Goal: Task Accomplishment & Management: Use online tool/utility

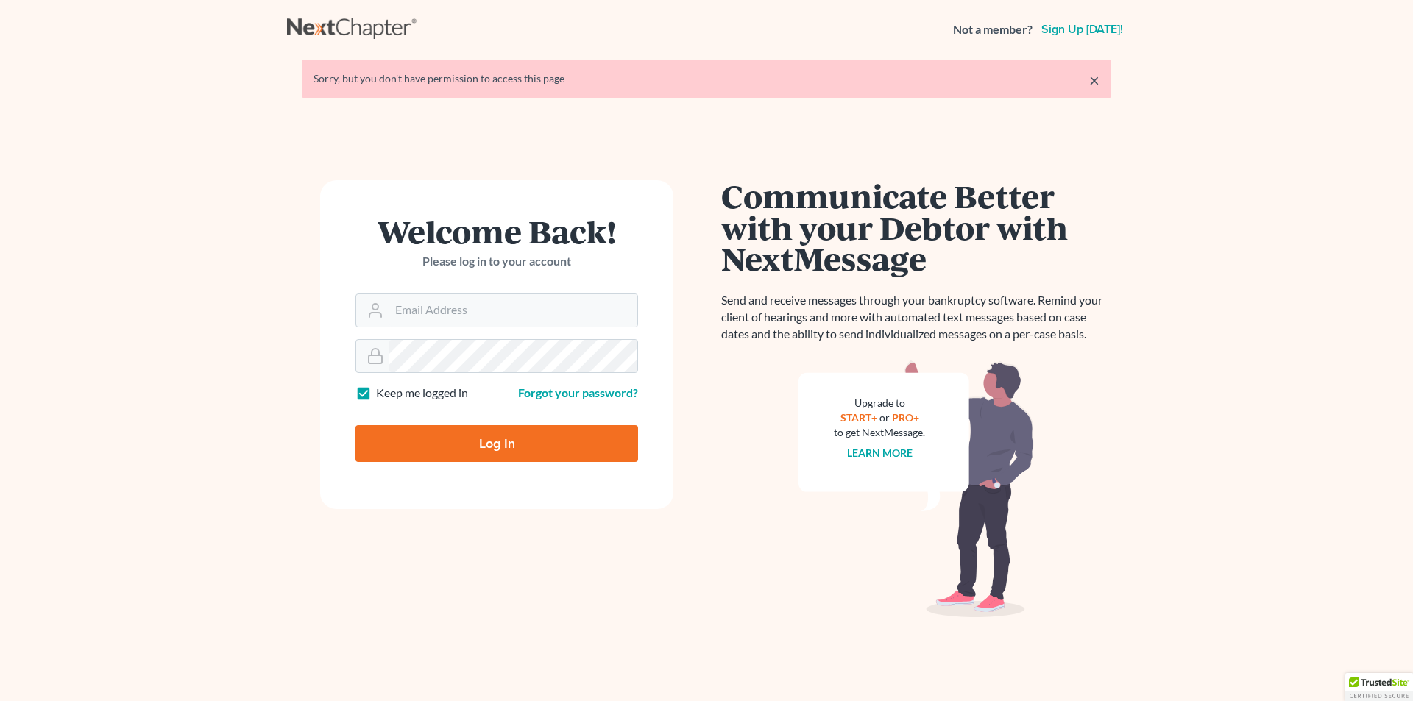
click at [624, 215] on form "Welcome Back! Please log in to your account Email Address Password Keep me logg…" at bounding box center [496, 344] width 353 height 329
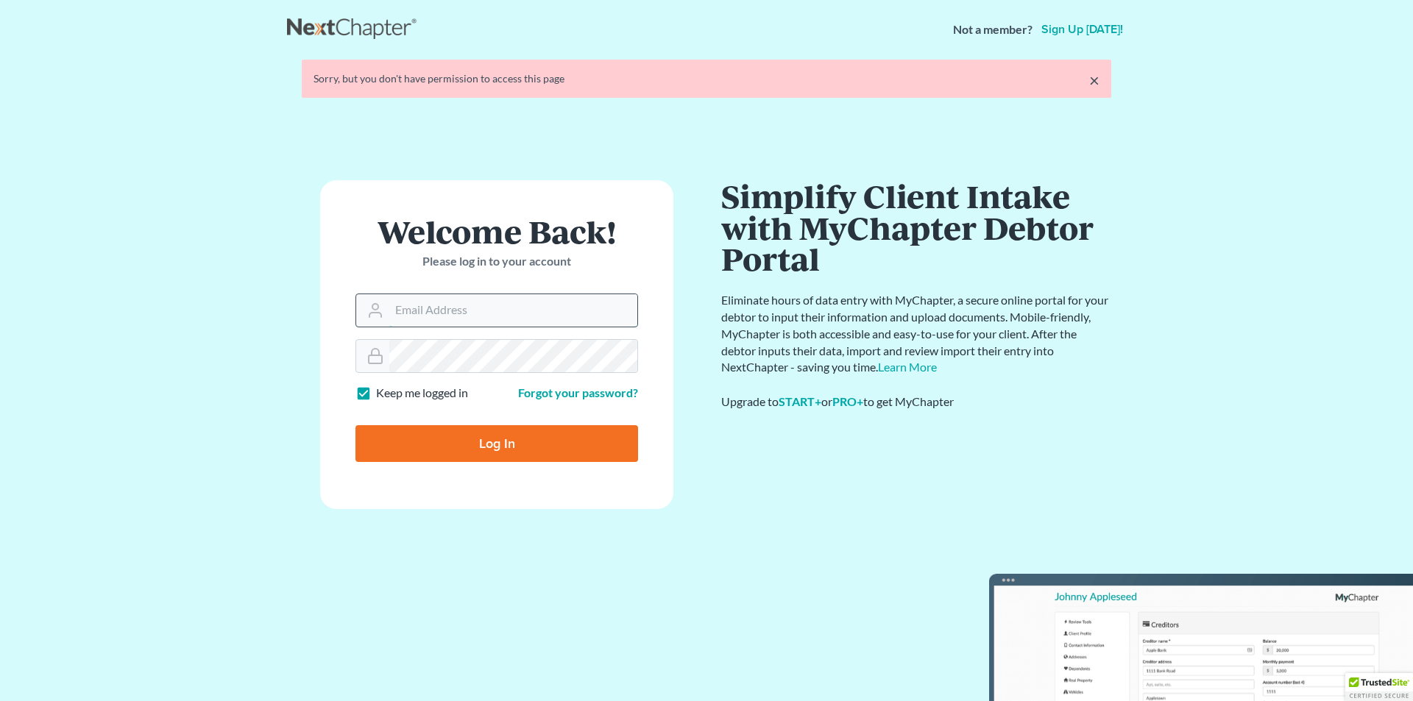
click at [496, 311] on input "Email Address" at bounding box center [513, 310] width 248 height 32
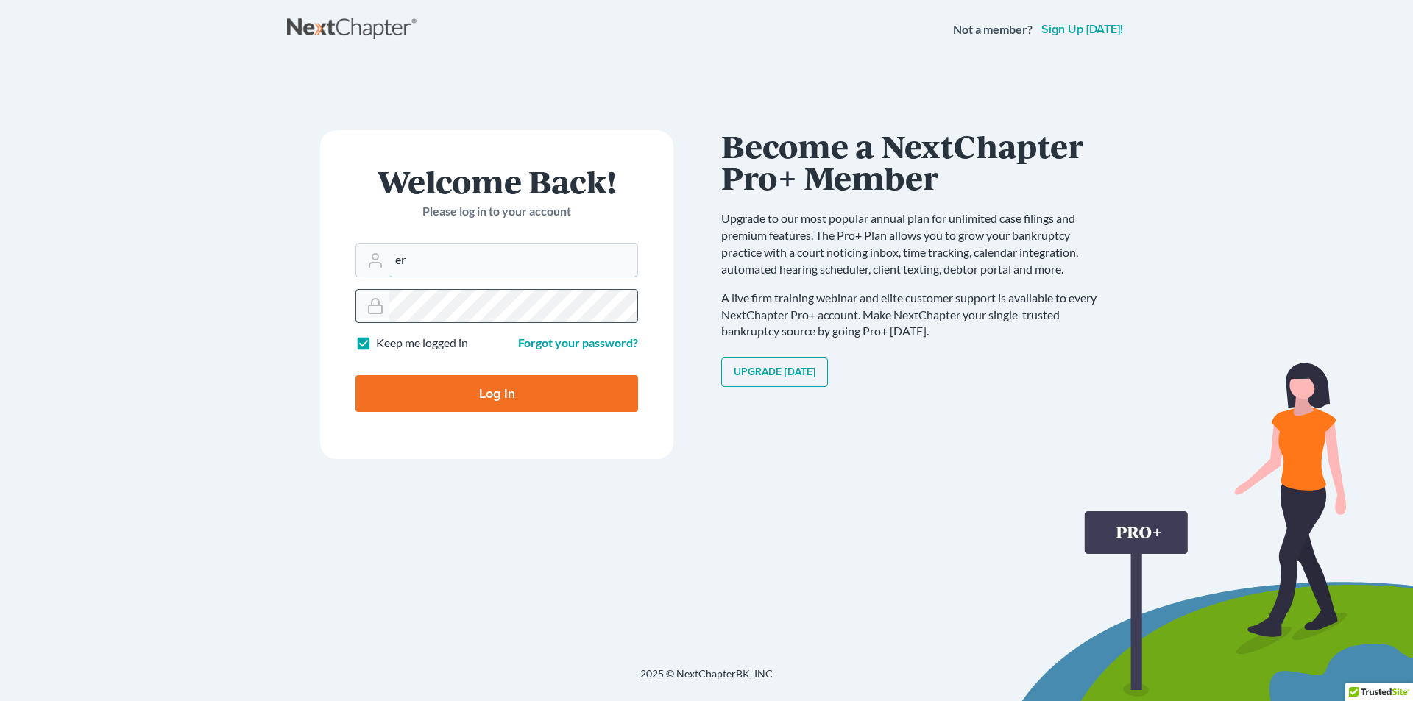
type input "[PERSON_NAME][EMAIL_ADDRESS][DOMAIN_NAME]"
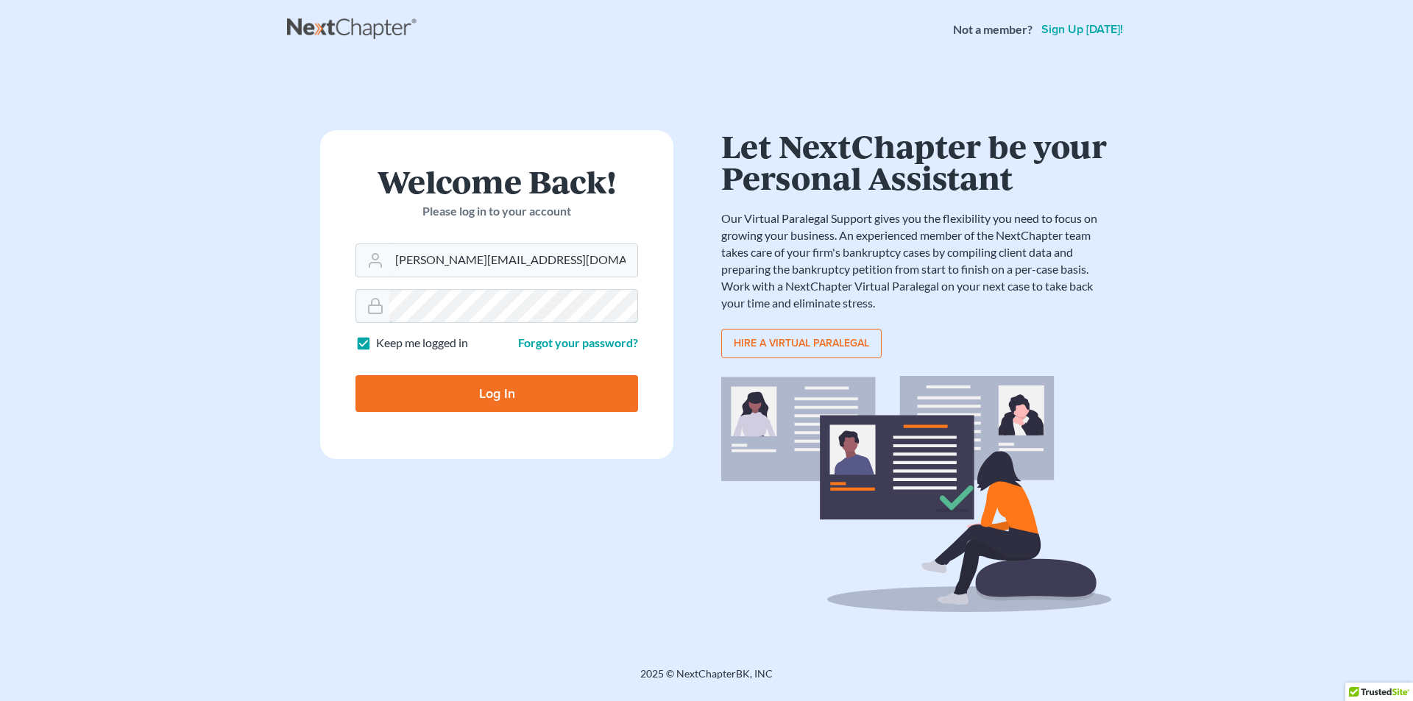
click at [355, 375] on input "Log In" at bounding box center [496, 393] width 283 height 37
type input "Thinking..."
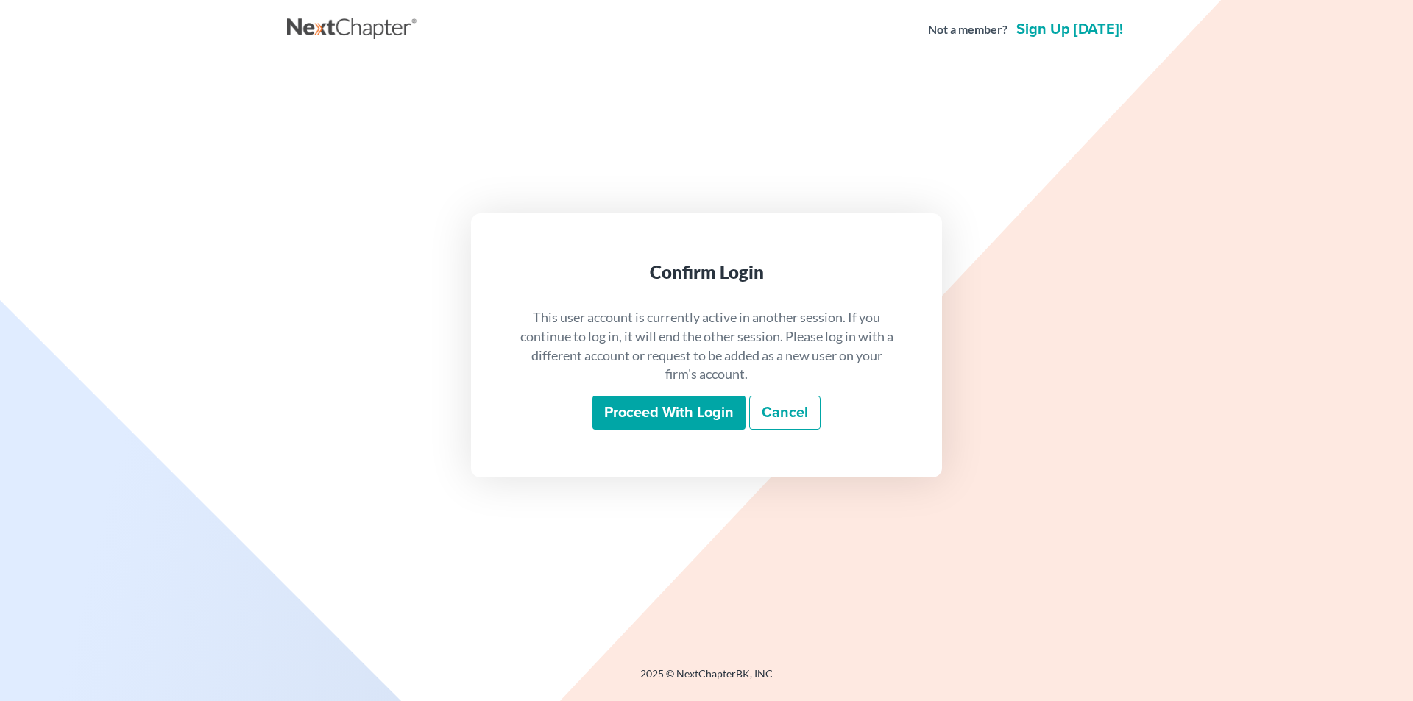
click at [706, 419] on input "Proceed with login" at bounding box center [668, 413] width 153 height 34
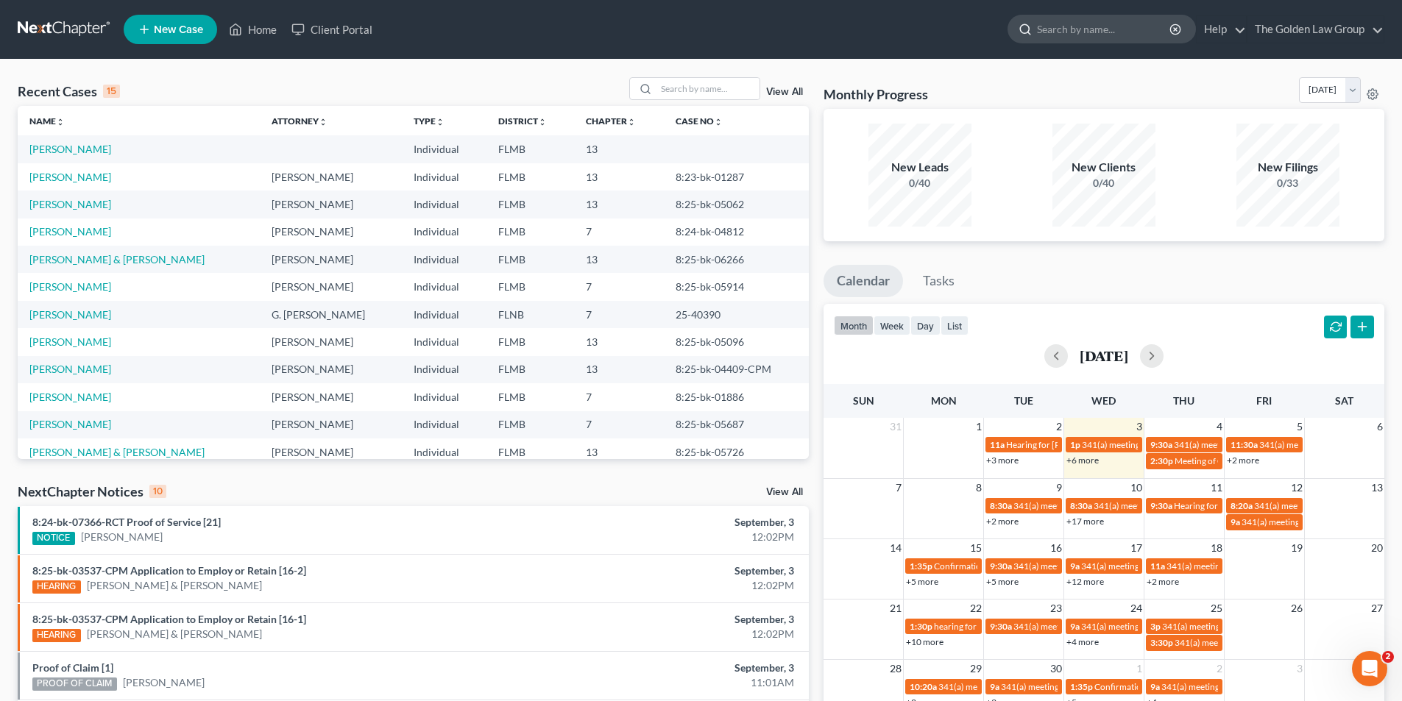
click at [1106, 29] on input "search" at bounding box center [1104, 28] width 135 height 27
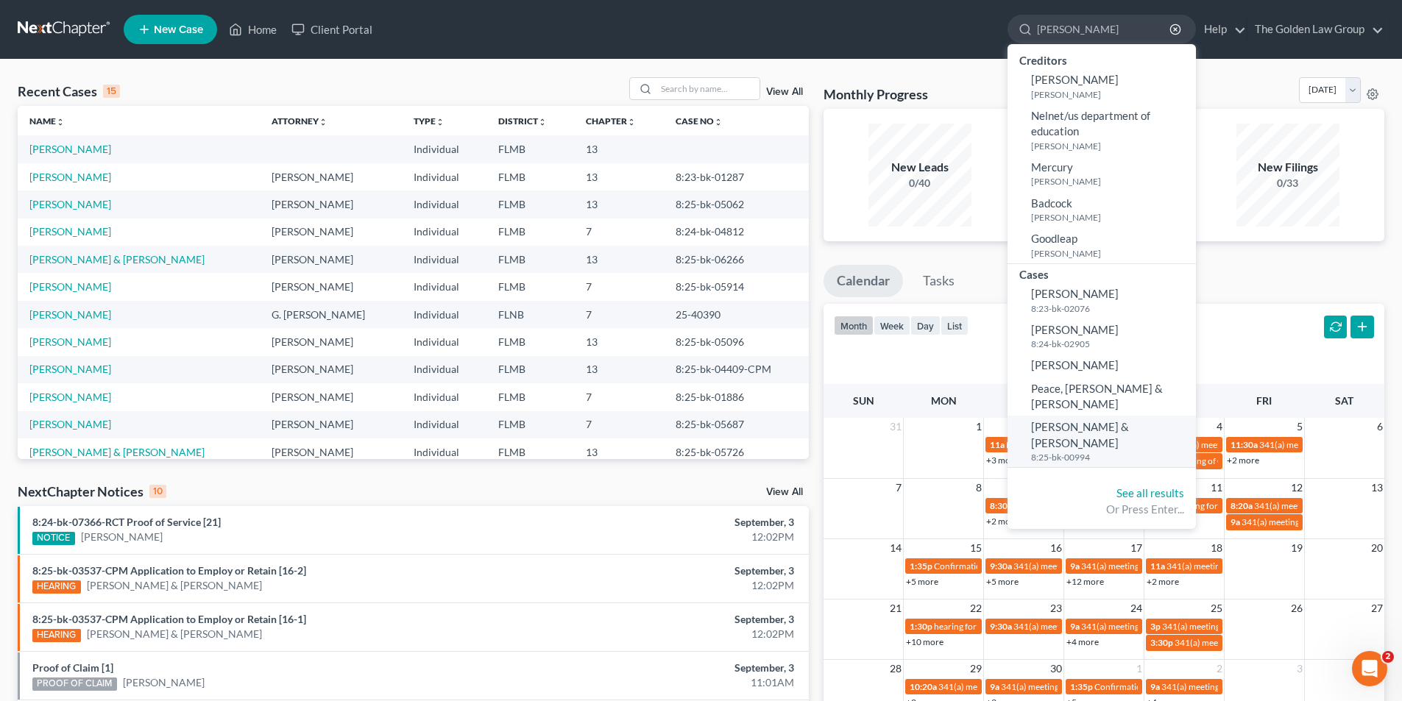
type input "[PERSON_NAME]"
click at [1066, 420] on span "[PERSON_NAME] & [PERSON_NAME]" at bounding box center [1080, 434] width 98 height 29
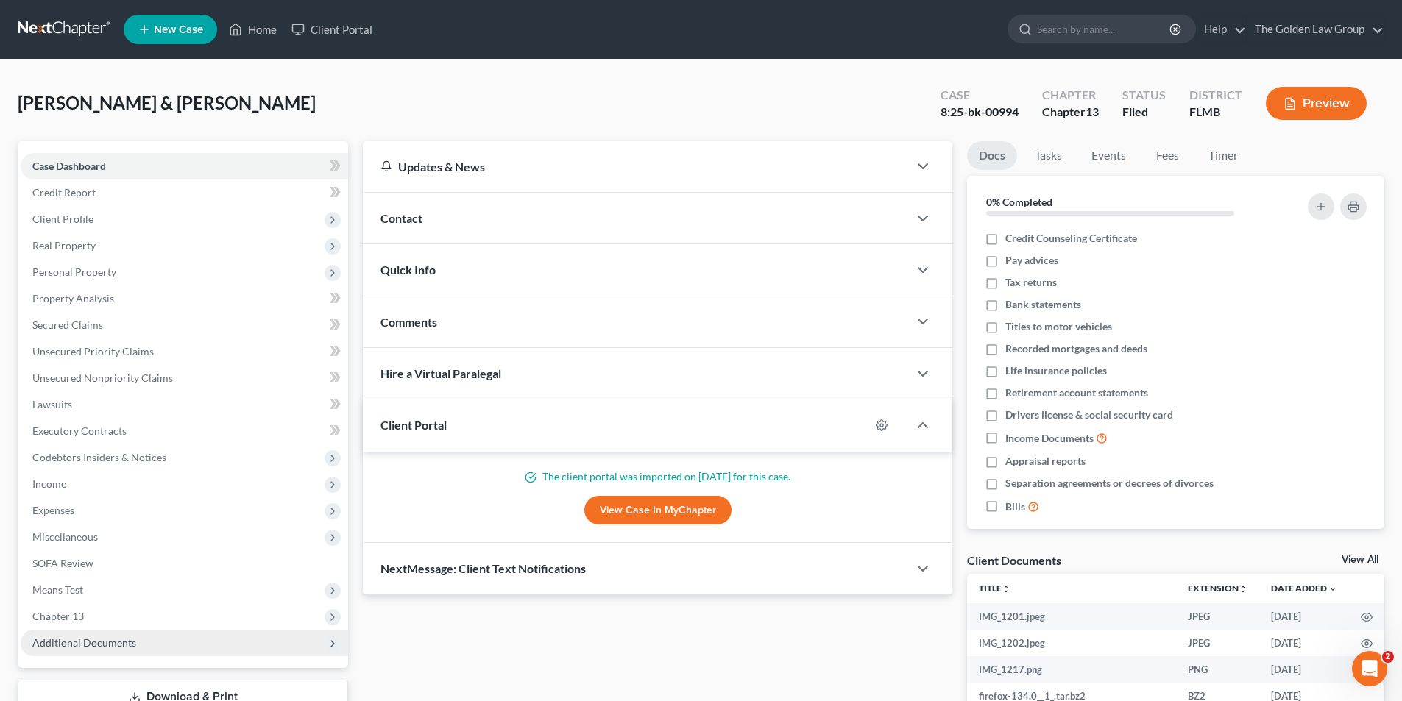
click at [88, 643] on span "Additional Documents" at bounding box center [84, 643] width 104 height 13
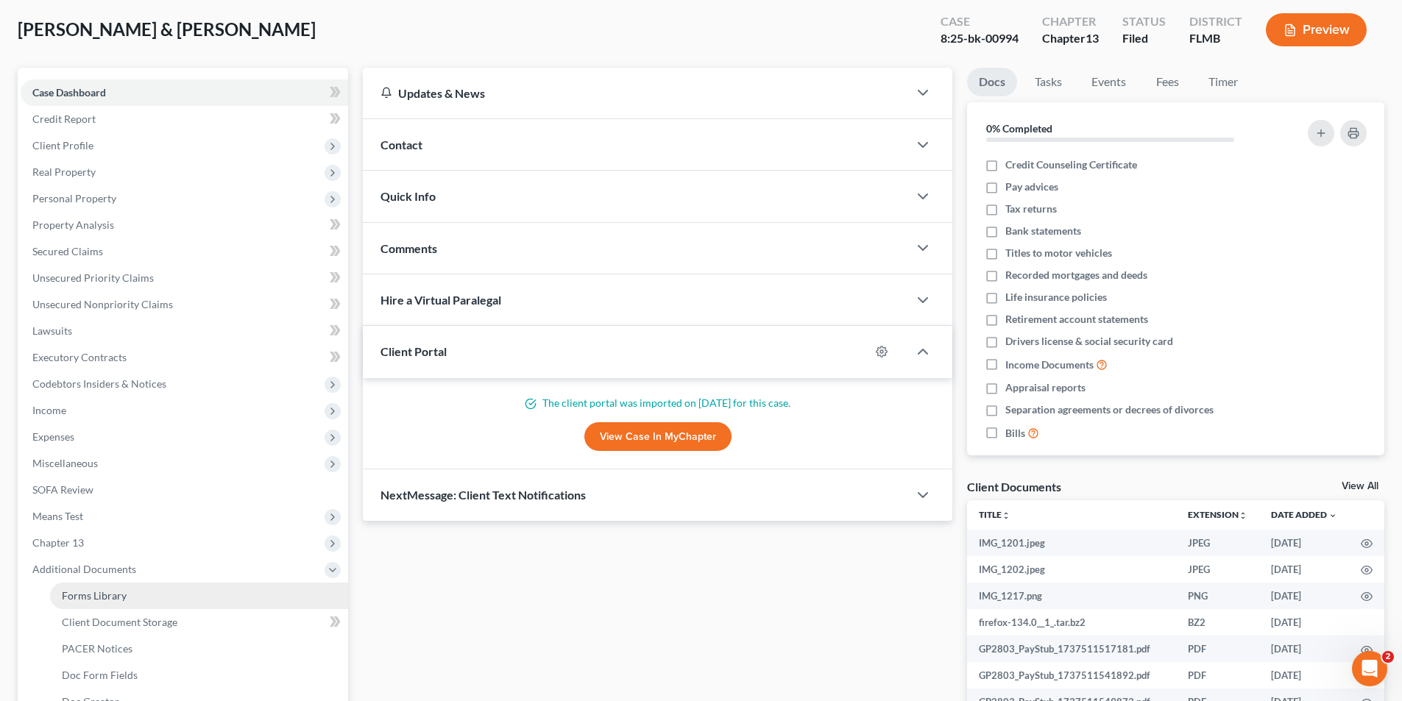
scroll to position [221, 0]
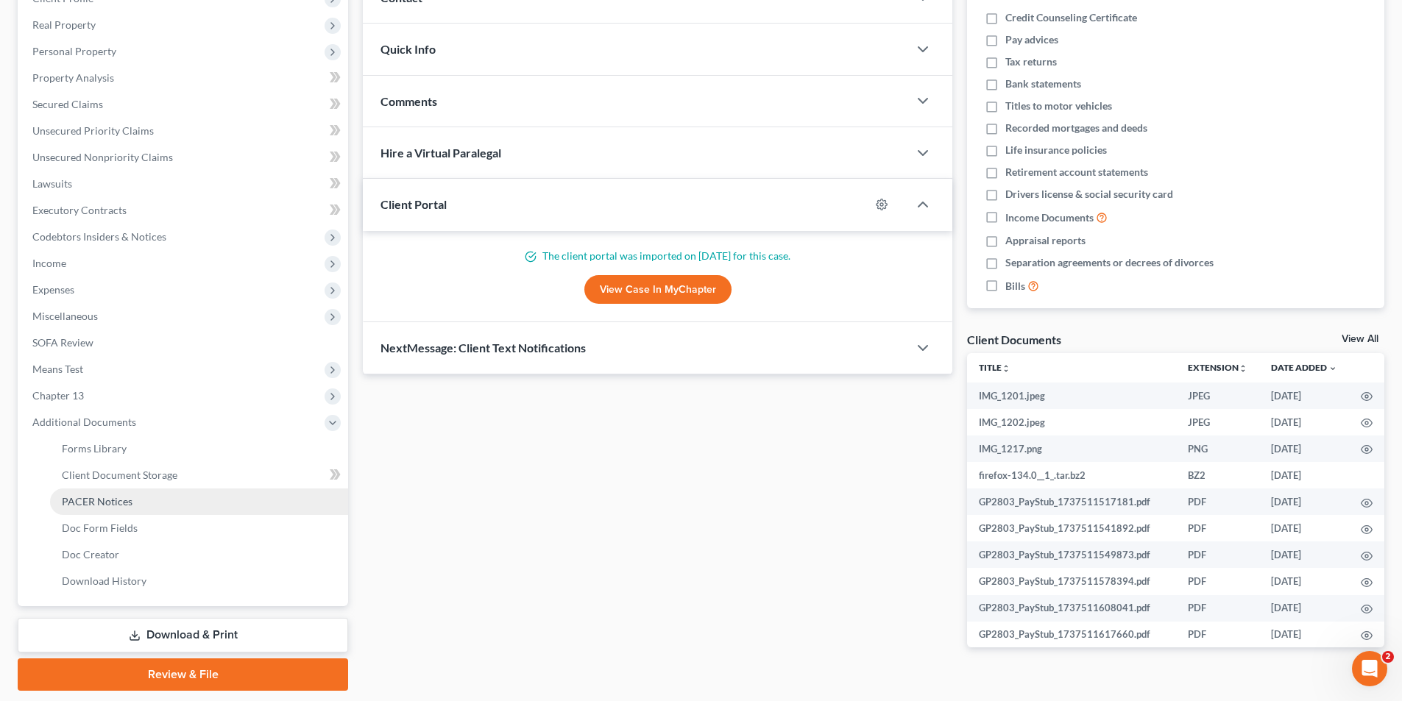
click at [106, 498] on span "PACER Notices" at bounding box center [97, 501] width 71 height 13
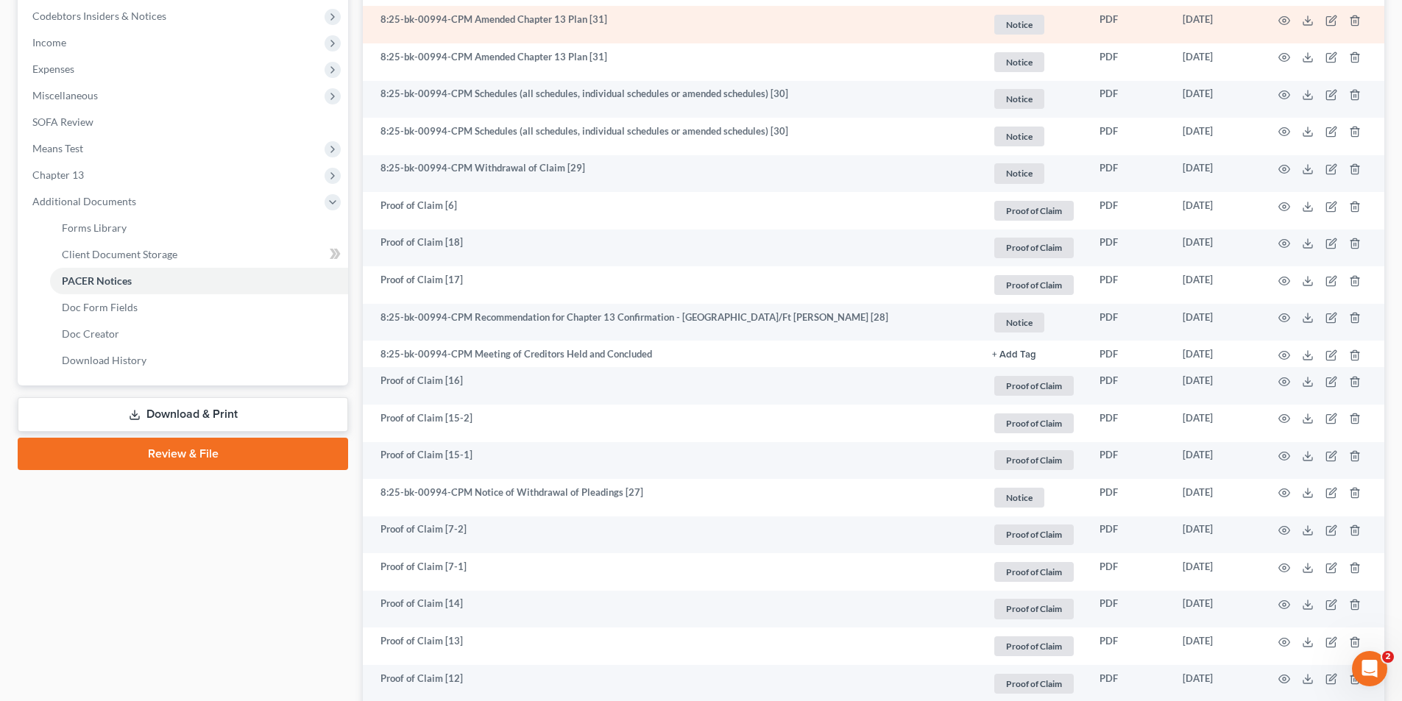
scroll to position [515, 0]
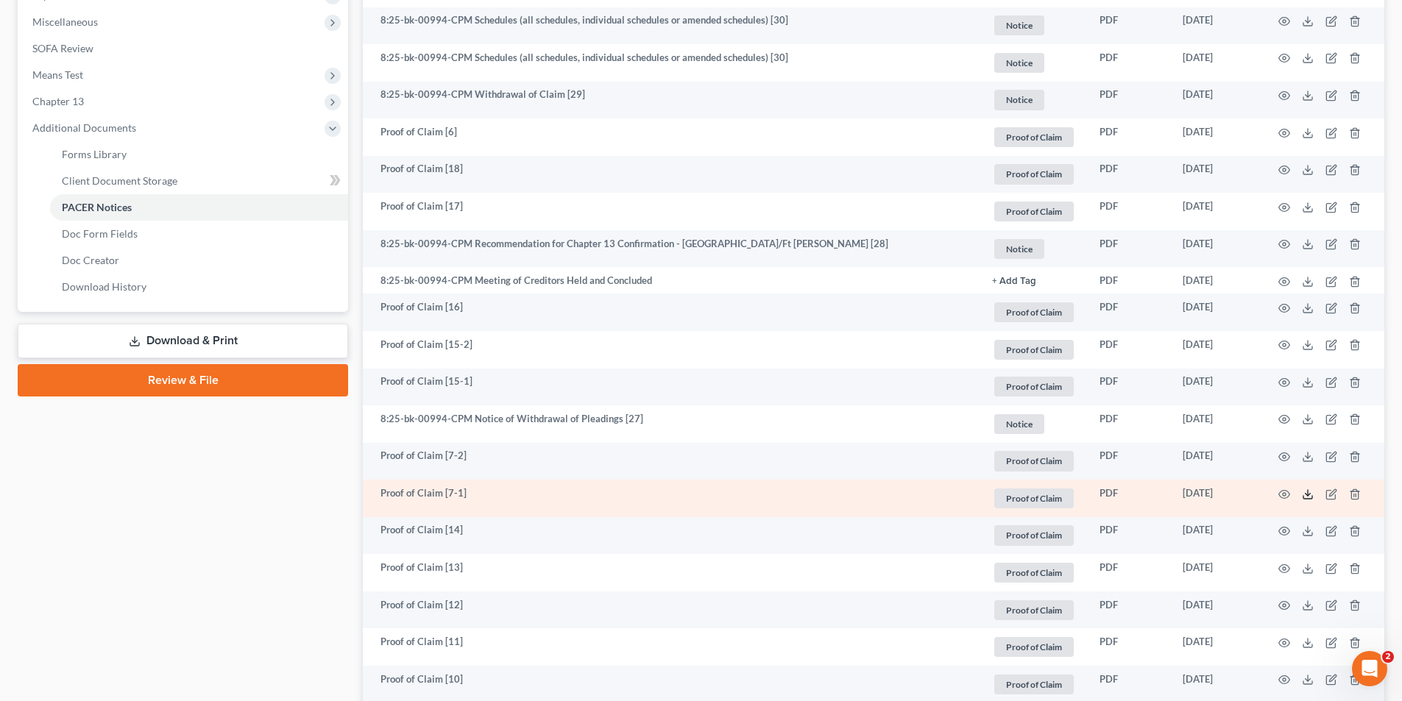
click at [1311, 492] on icon at bounding box center [1308, 495] width 12 height 12
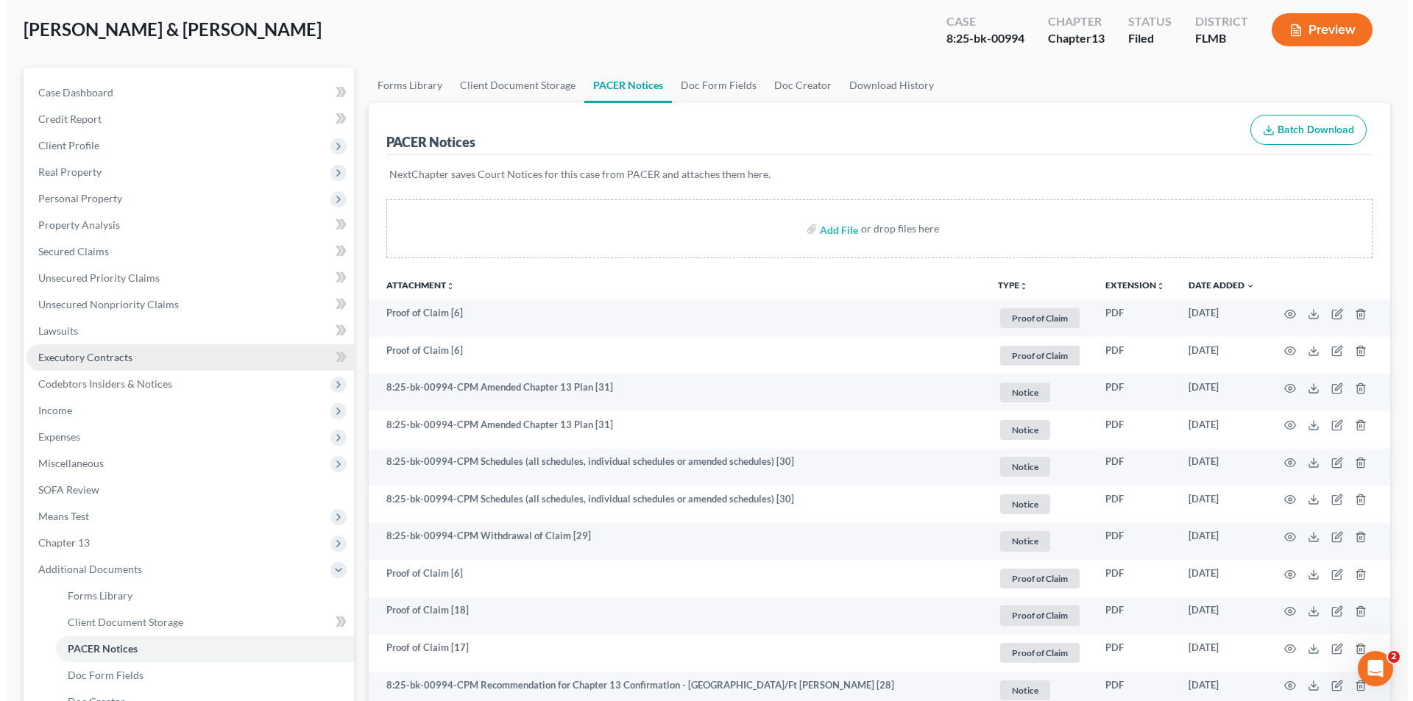
scroll to position [0, 0]
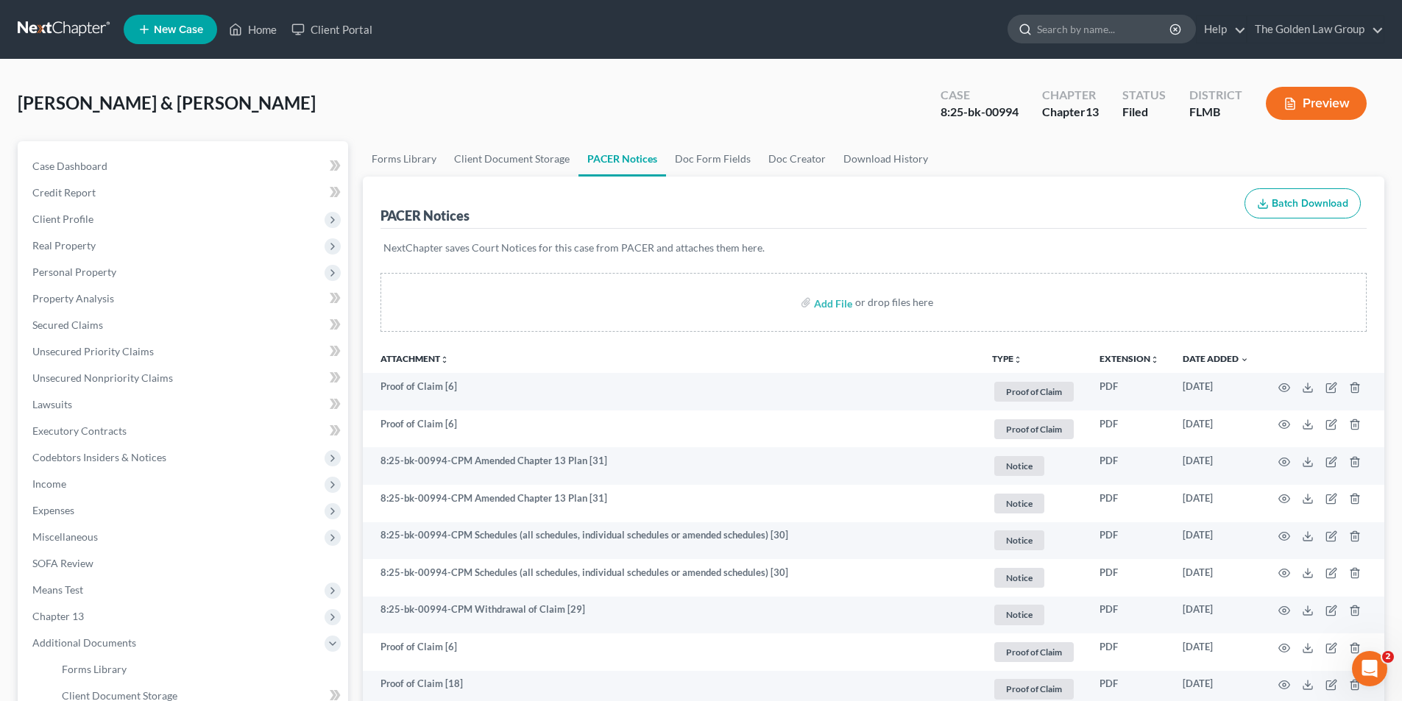
click at [1081, 25] on input "search" at bounding box center [1104, 28] width 135 height 27
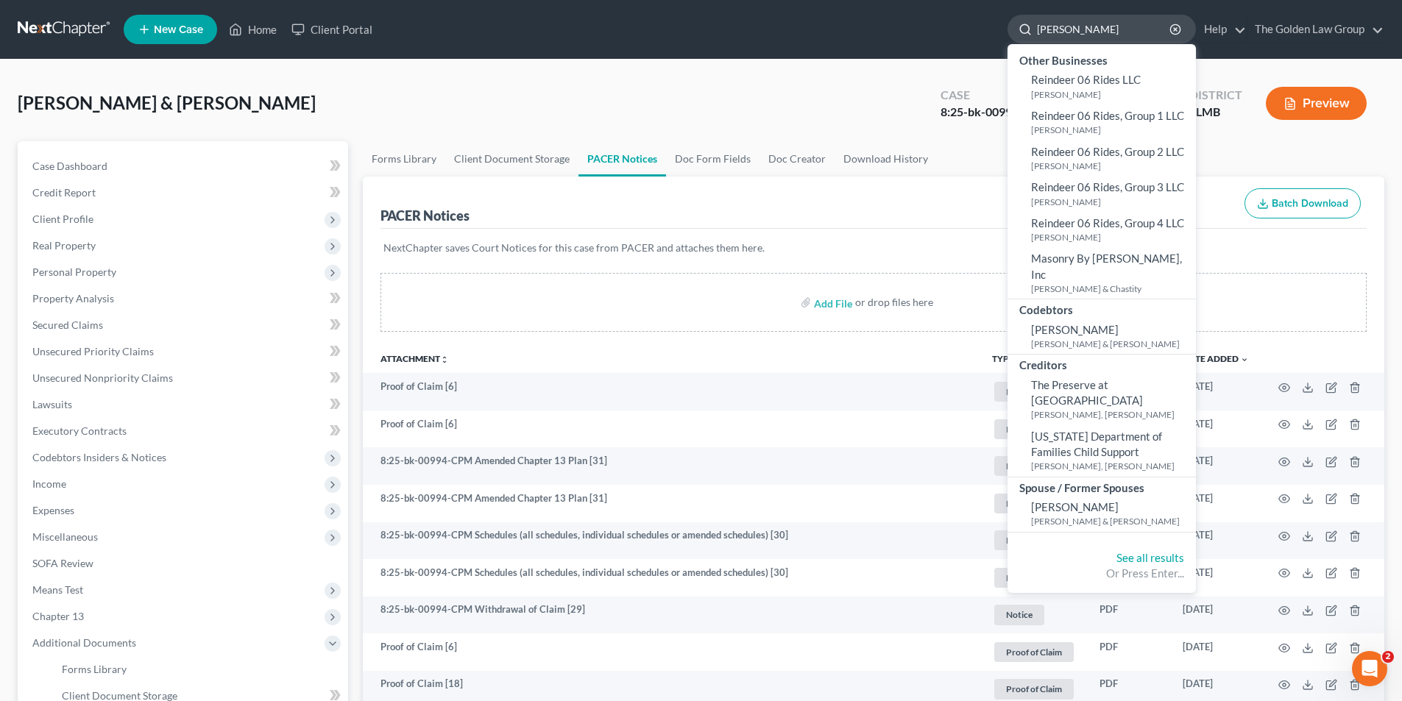
type input "[PERSON_NAME]"
